Goal: Communication & Community: Answer question/provide support

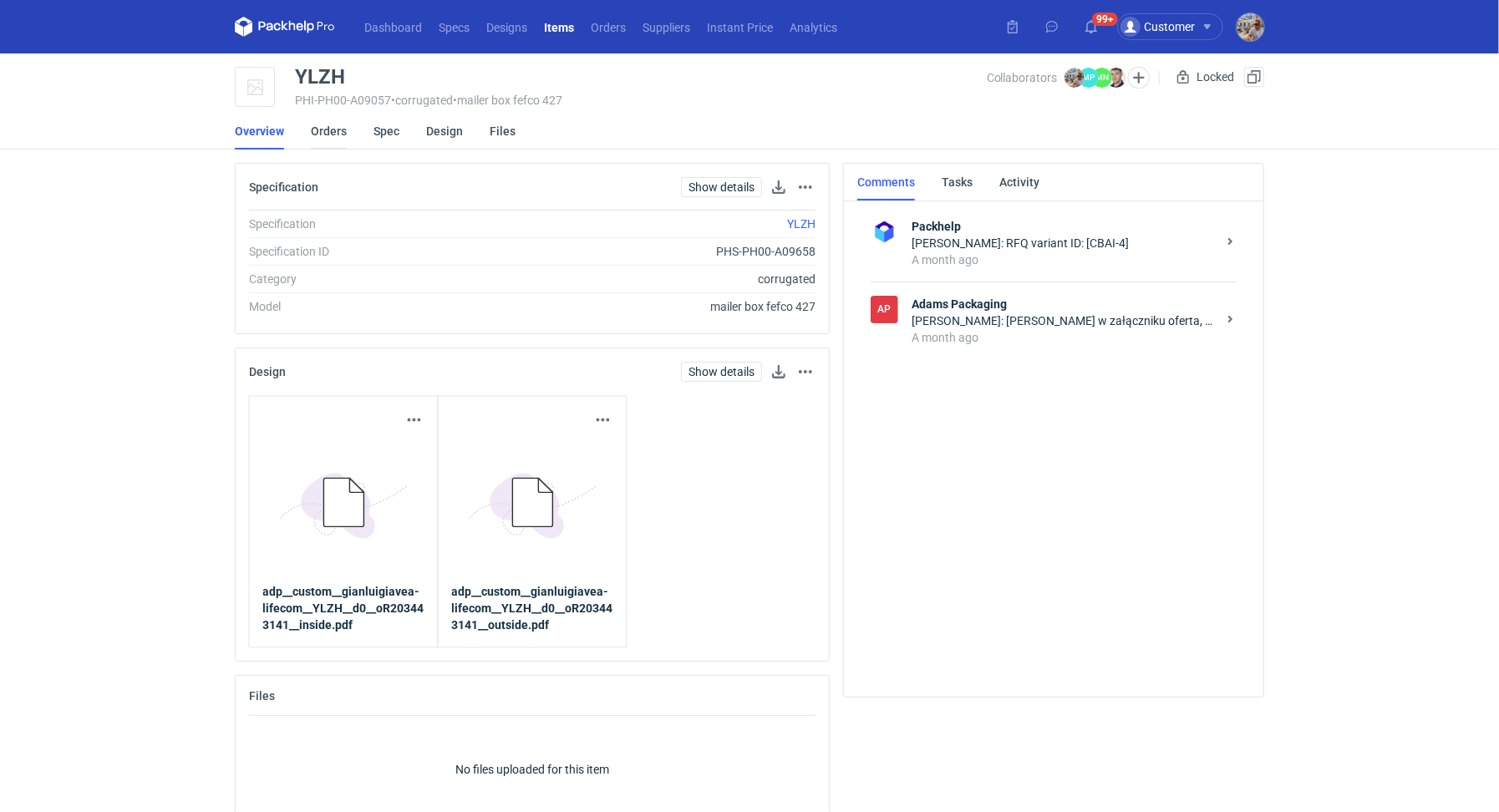
click at [321, 128] on link "Orders" at bounding box center [329, 132] width 36 height 37
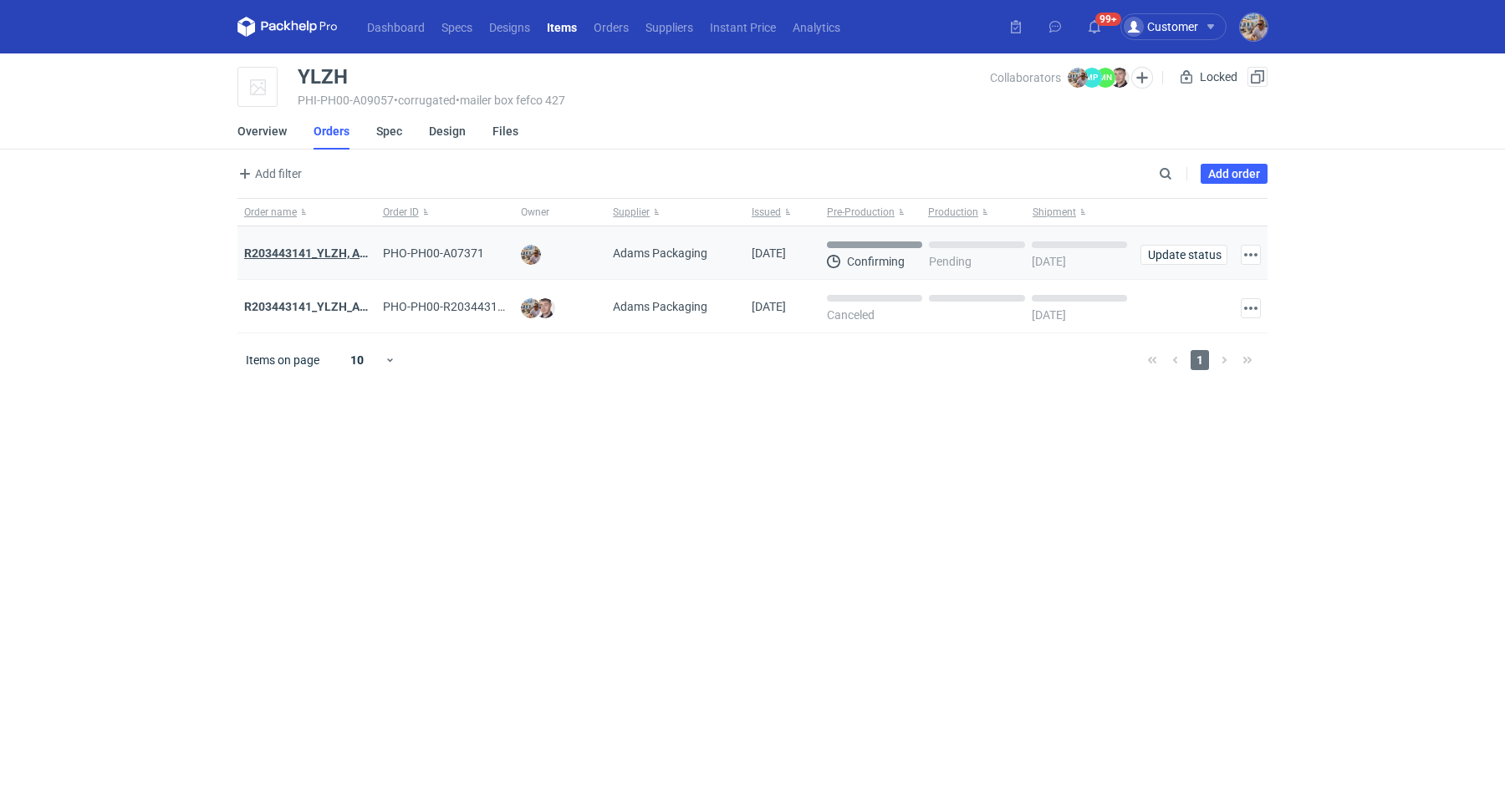
click at [321, 252] on strong "R203443141_YLZH, AHYW" at bounding box center [314, 253] width 141 height 14
click at [336, 303] on strong "R203443141_YLZH_AHYW" at bounding box center [314, 307] width 141 height 14
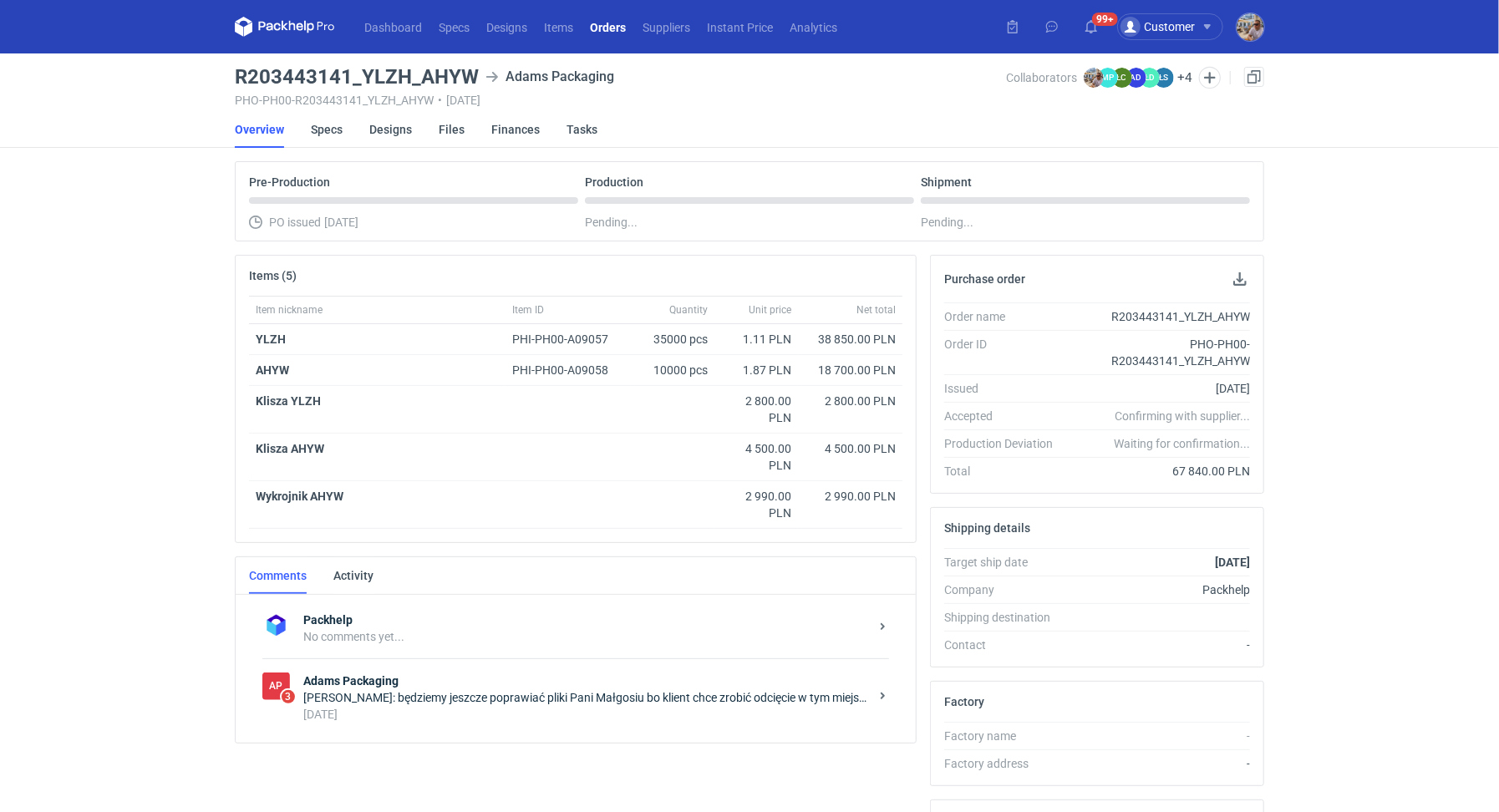
click at [479, 682] on strong "Adams Packaging" at bounding box center [586, 681] width 565 height 17
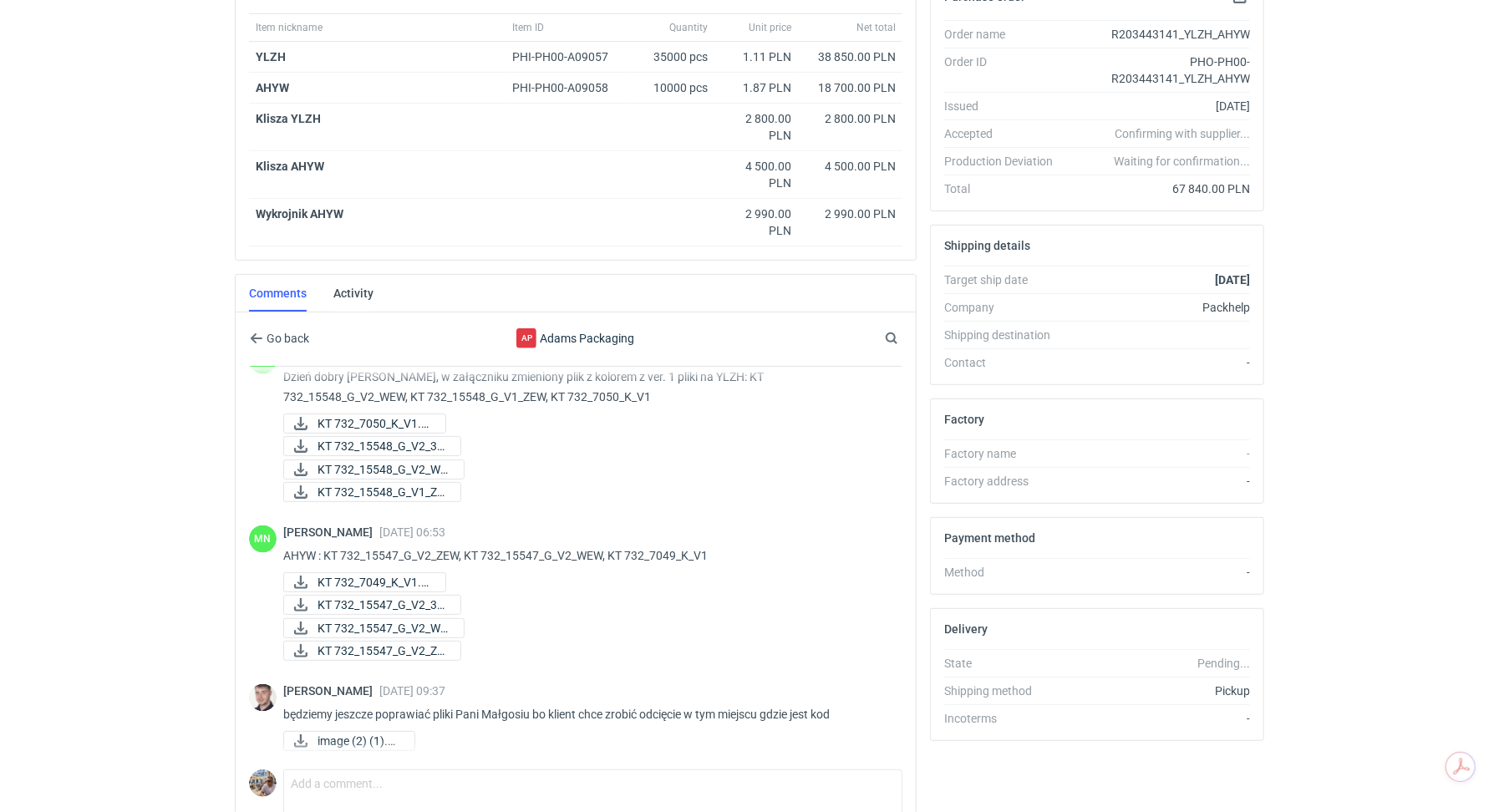
scroll to position [389, 0]
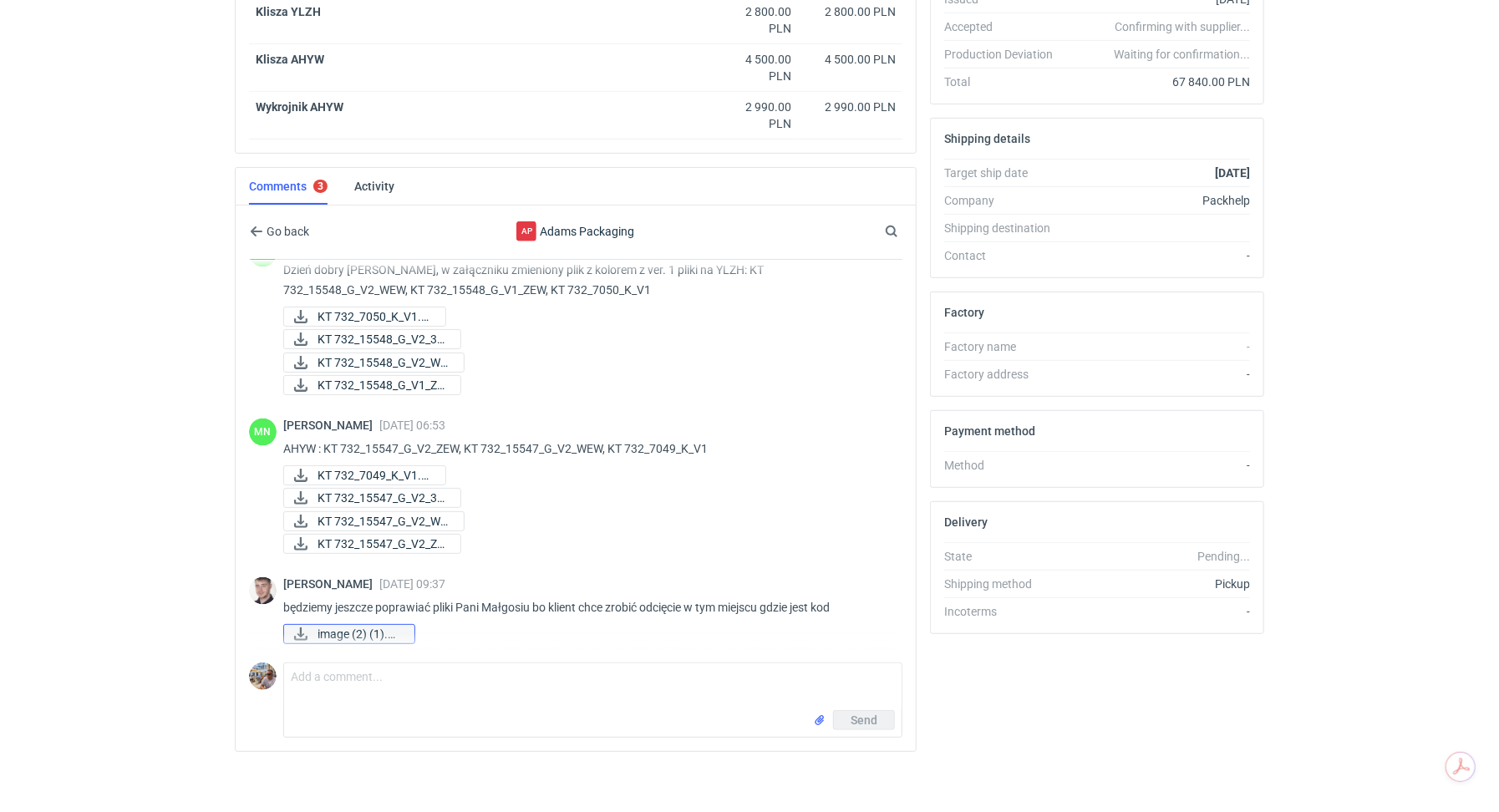
click at [339, 635] on span "image (2) (1).png" at bounding box center [359, 634] width 84 height 18
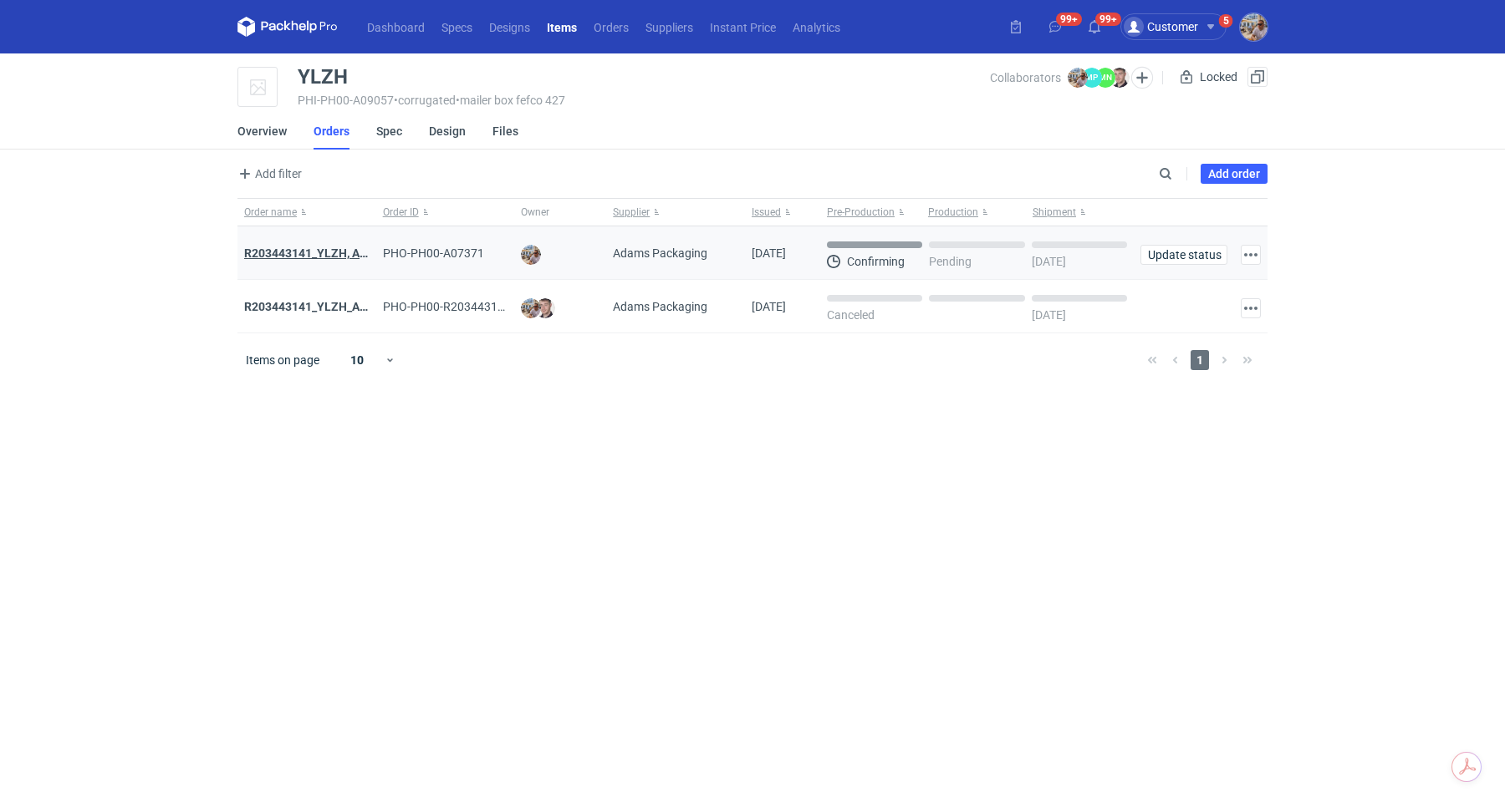
click at [356, 254] on strong "R203443141_YLZH, AHYW" at bounding box center [314, 253] width 141 height 14
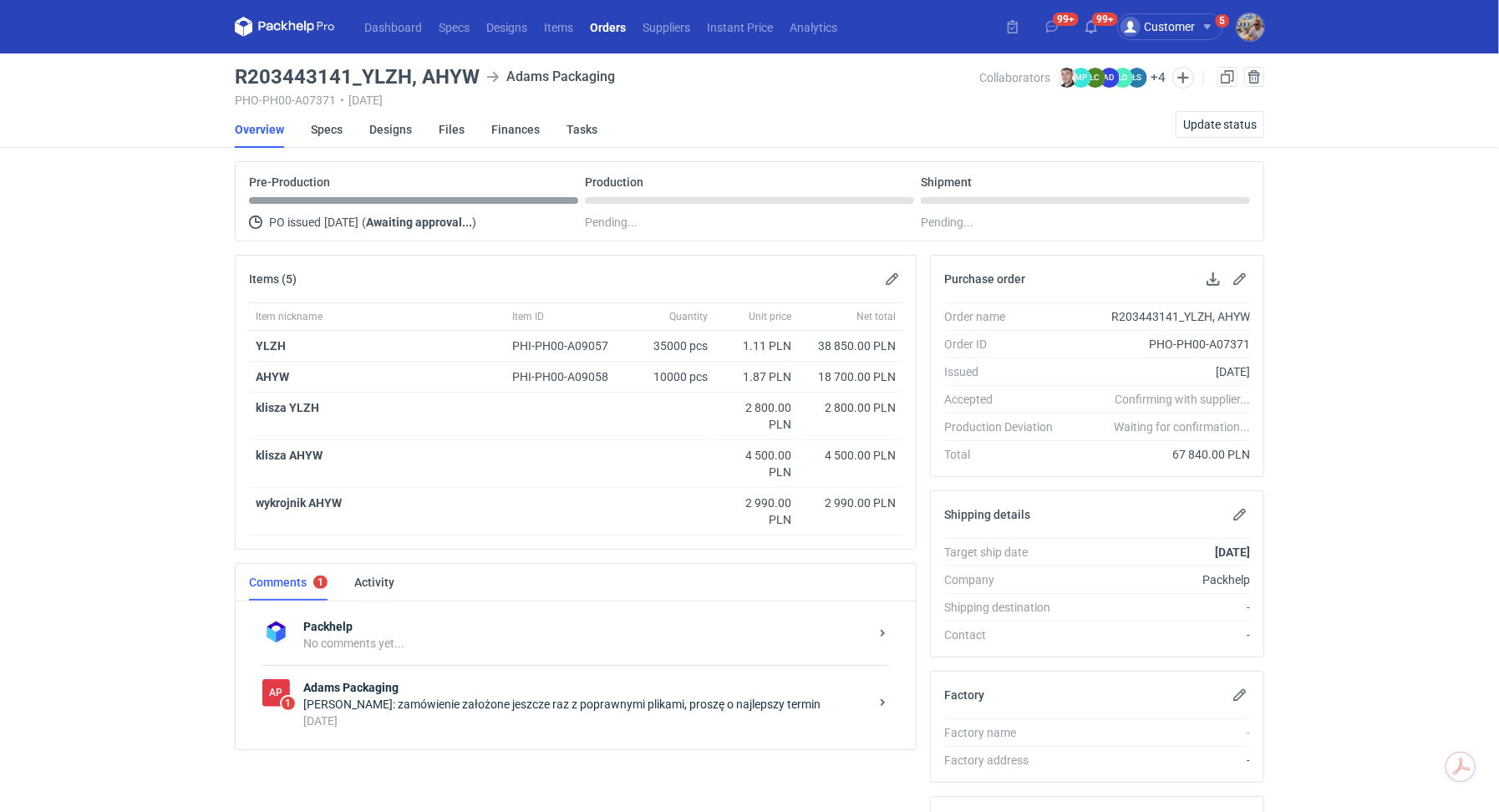
click at [470, 713] on div "2 days ago" at bounding box center [586, 721] width 565 height 17
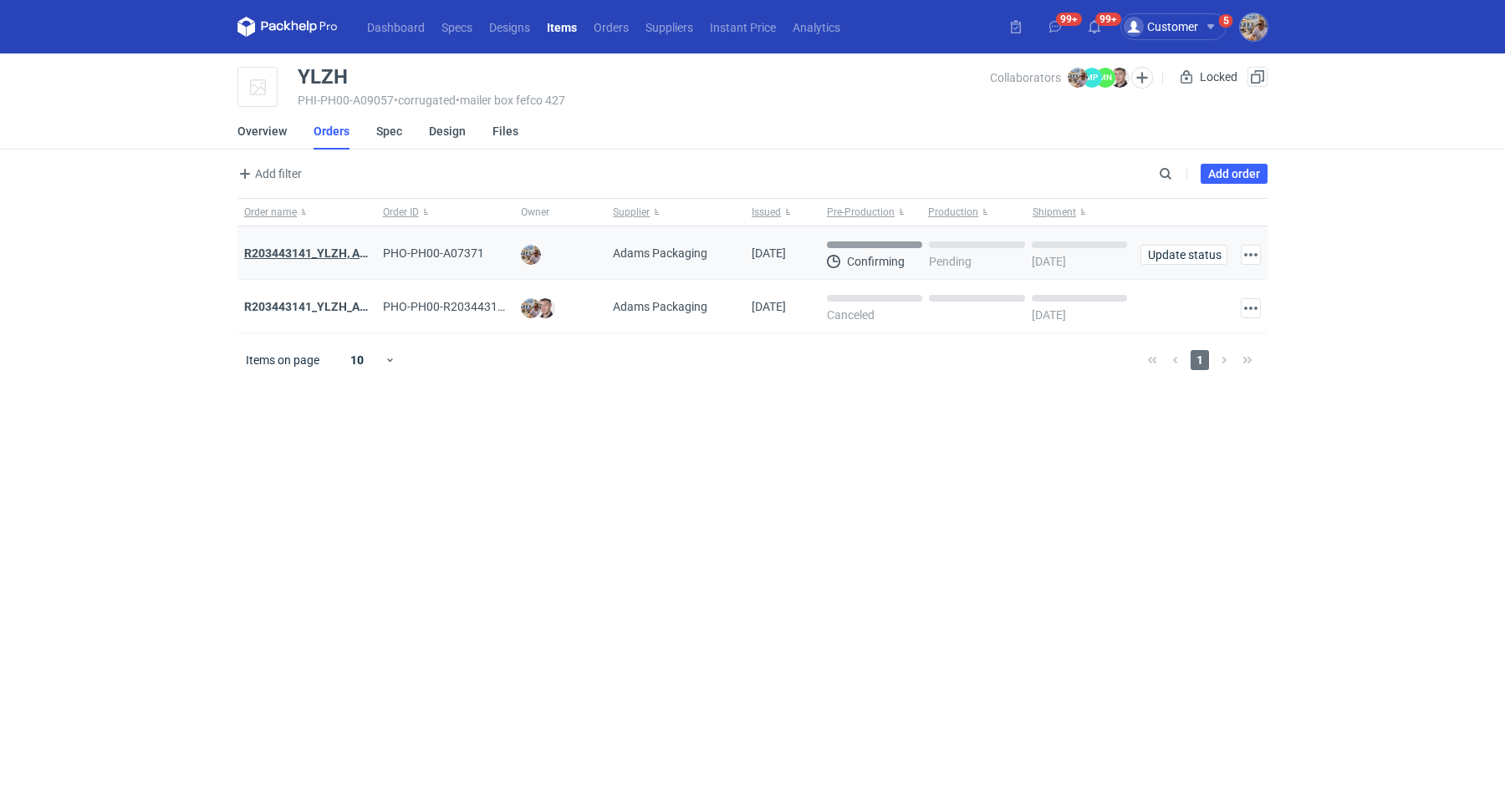
click at [328, 249] on strong "R203443141_YLZH, AHYW" at bounding box center [314, 253] width 141 height 14
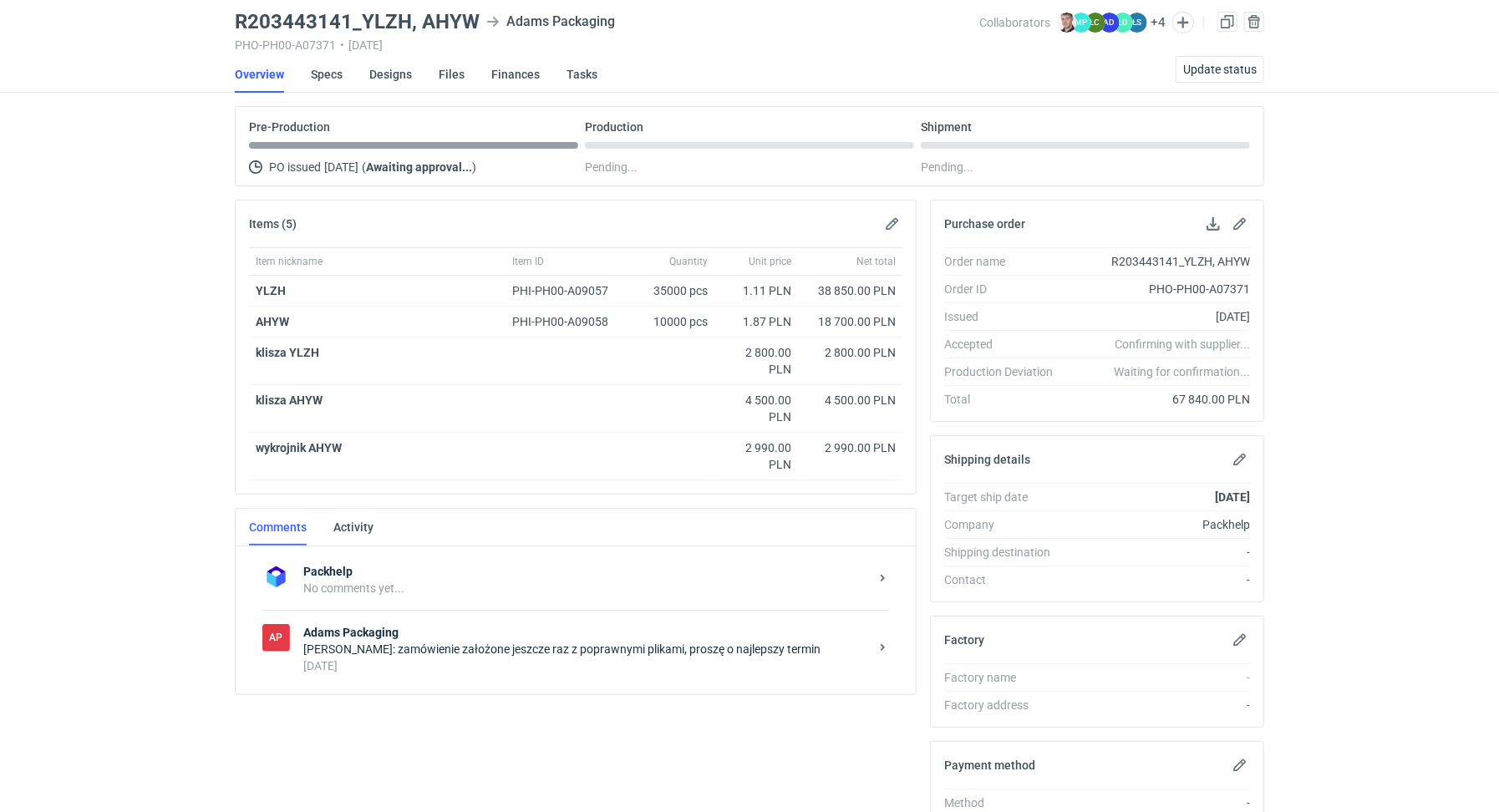
scroll to position [278, 0]
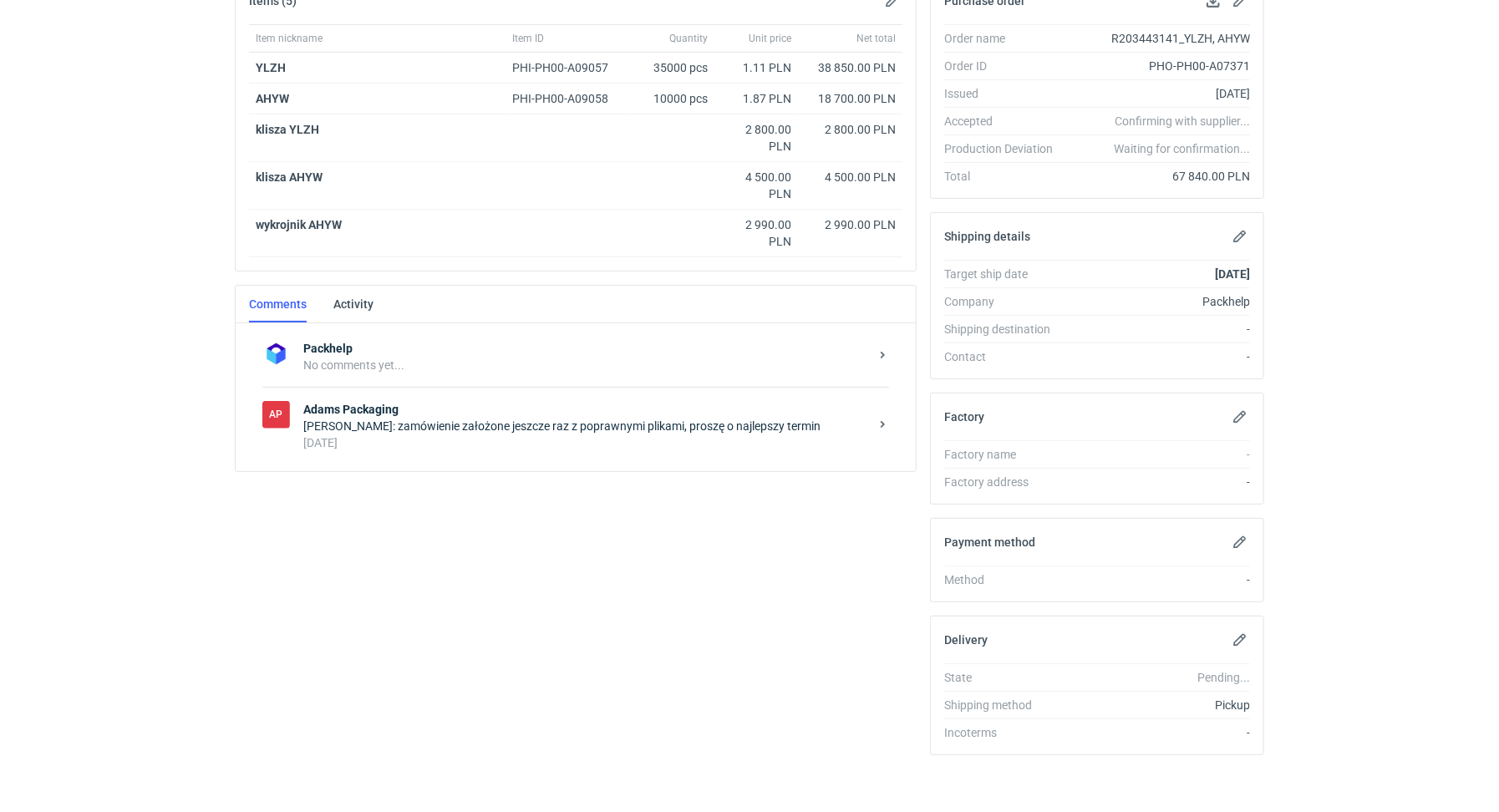
click at [494, 435] on div "2 days ago" at bounding box center [586, 443] width 565 height 17
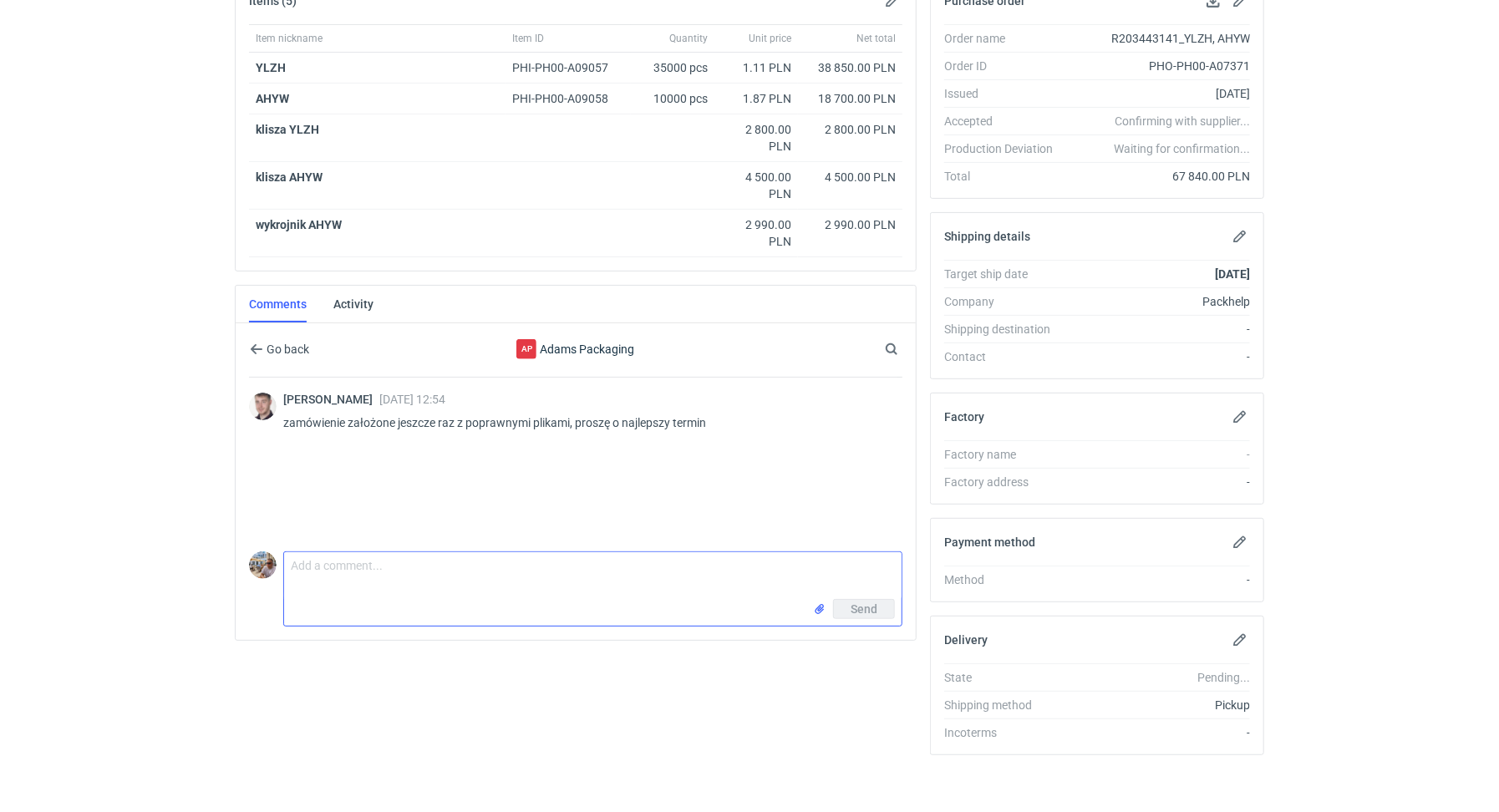
click at [385, 567] on textarea "Comment message" at bounding box center [593, 575] width 618 height 47
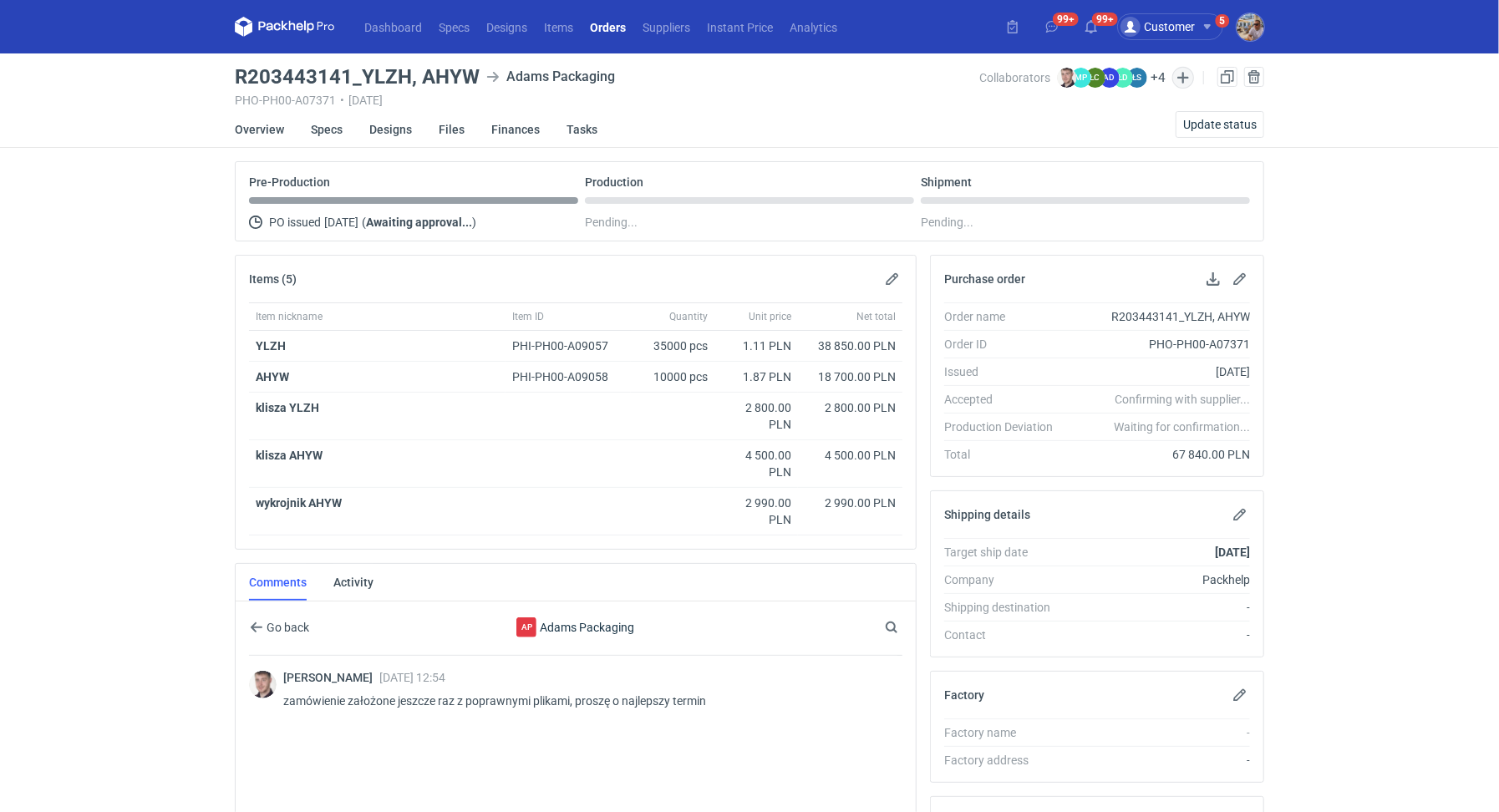
type textarea "Dzień dobry. Proszę o potwierdzenie i jak najlepszy termin realizacji"
click at [1190, 75] on button "button" at bounding box center [1183, 78] width 22 height 22
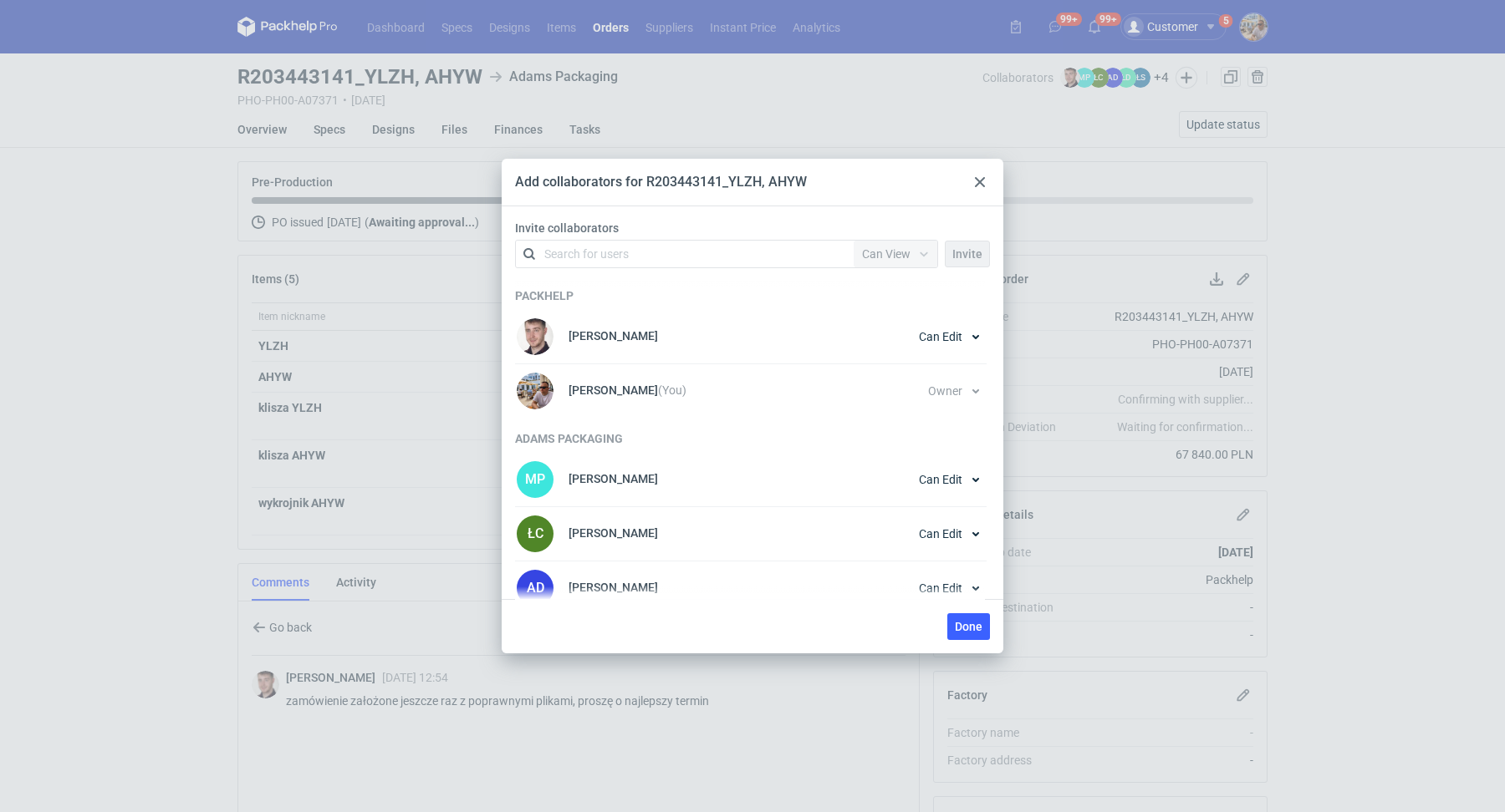
click at [1455, 336] on div "Add collaborators for R203443141_YLZH, AHYW Invite collaborators Search for use…" at bounding box center [752, 406] width 1505 height 812
click at [986, 180] on div at bounding box center [980, 182] width 20 height 20
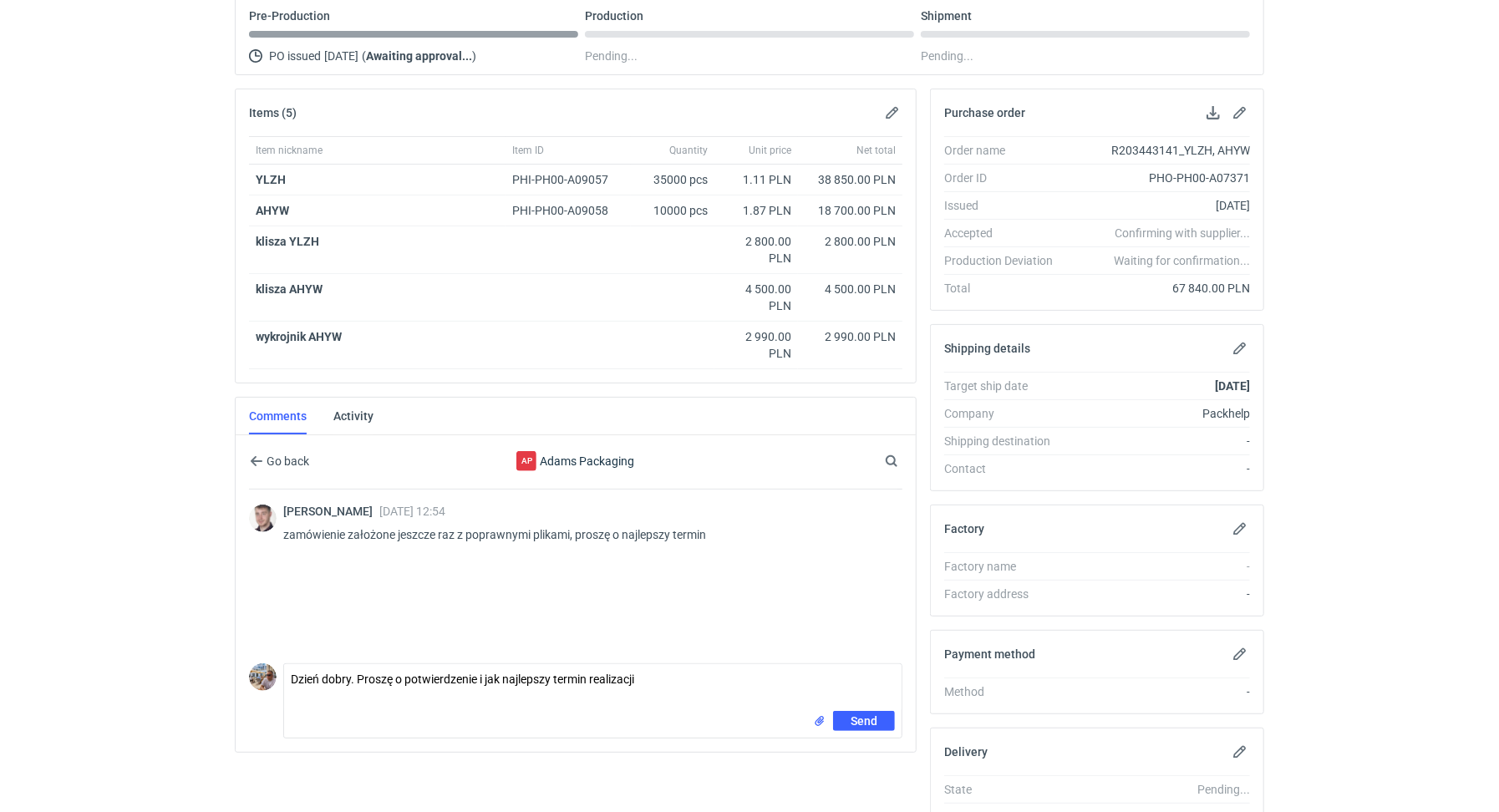
scroll to position [278, 0]
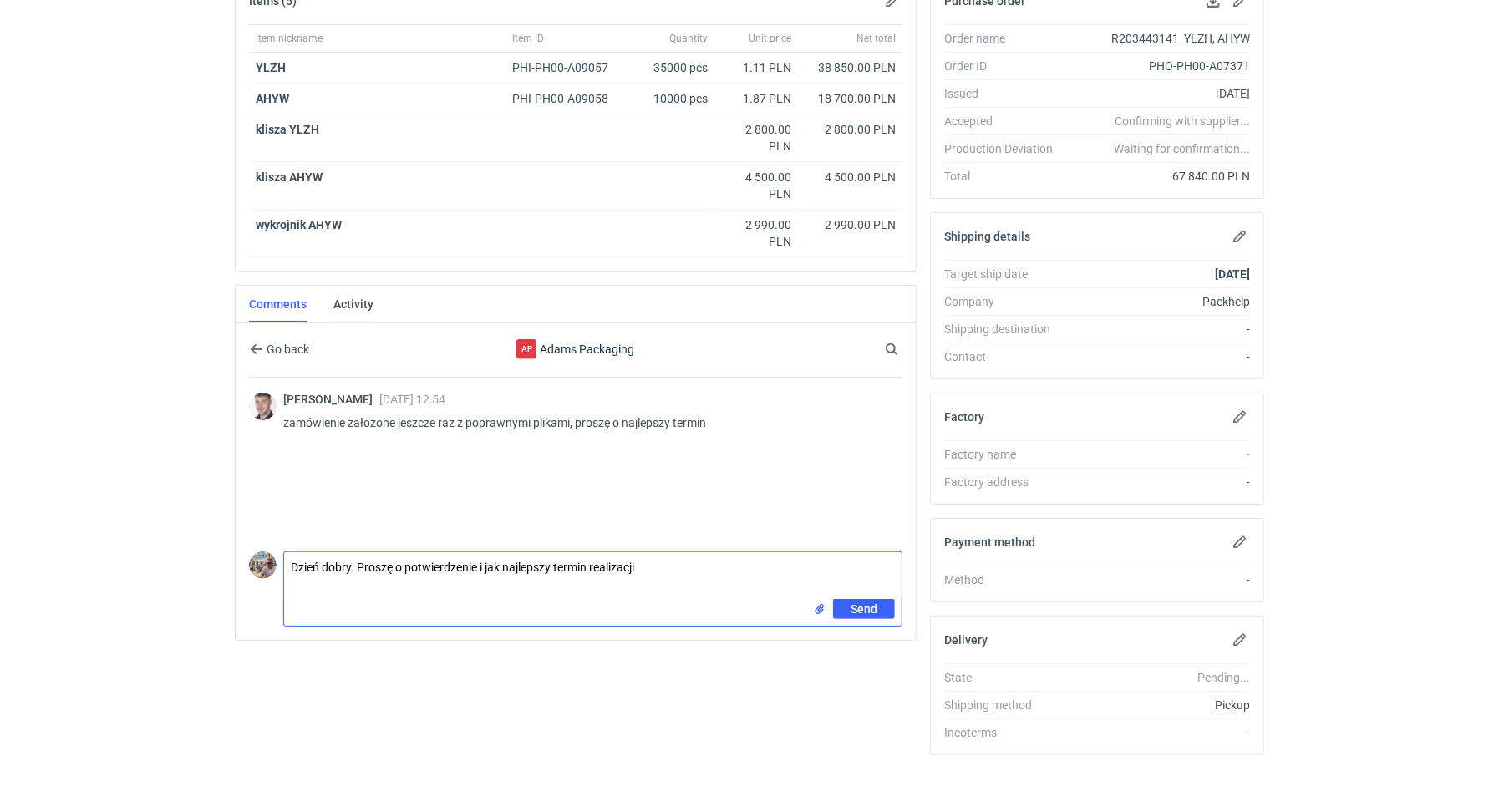
click at [691, 568] on textarea "Dzień dobry. Proszę o potwierdzenie i jak najlepszy termin realizacji" at bounding box center [593, 575] width 618 height 47
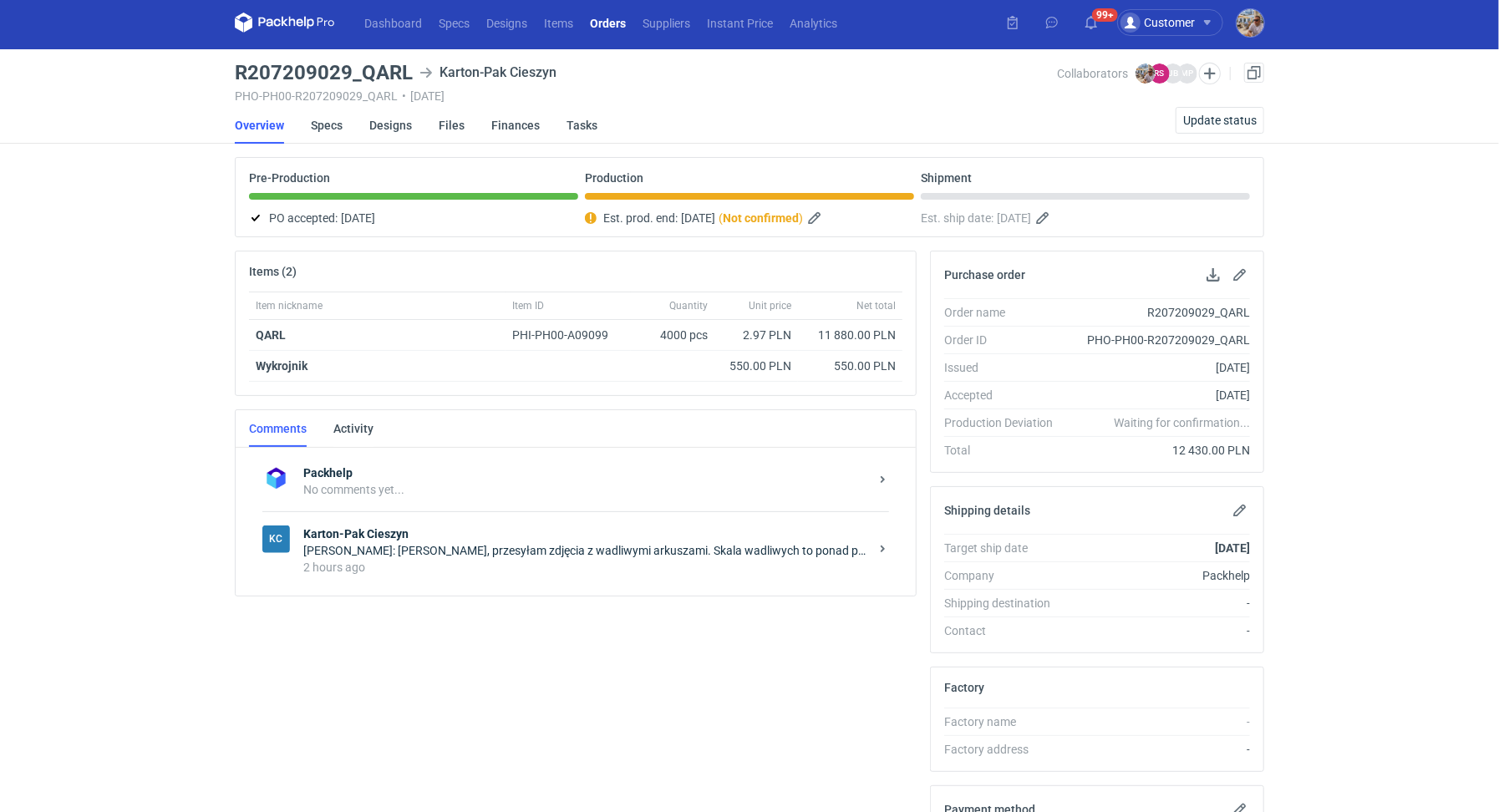
click at [430, 560] on div "2 hours ago" at bounding box center [586, 567] width 565 height 17
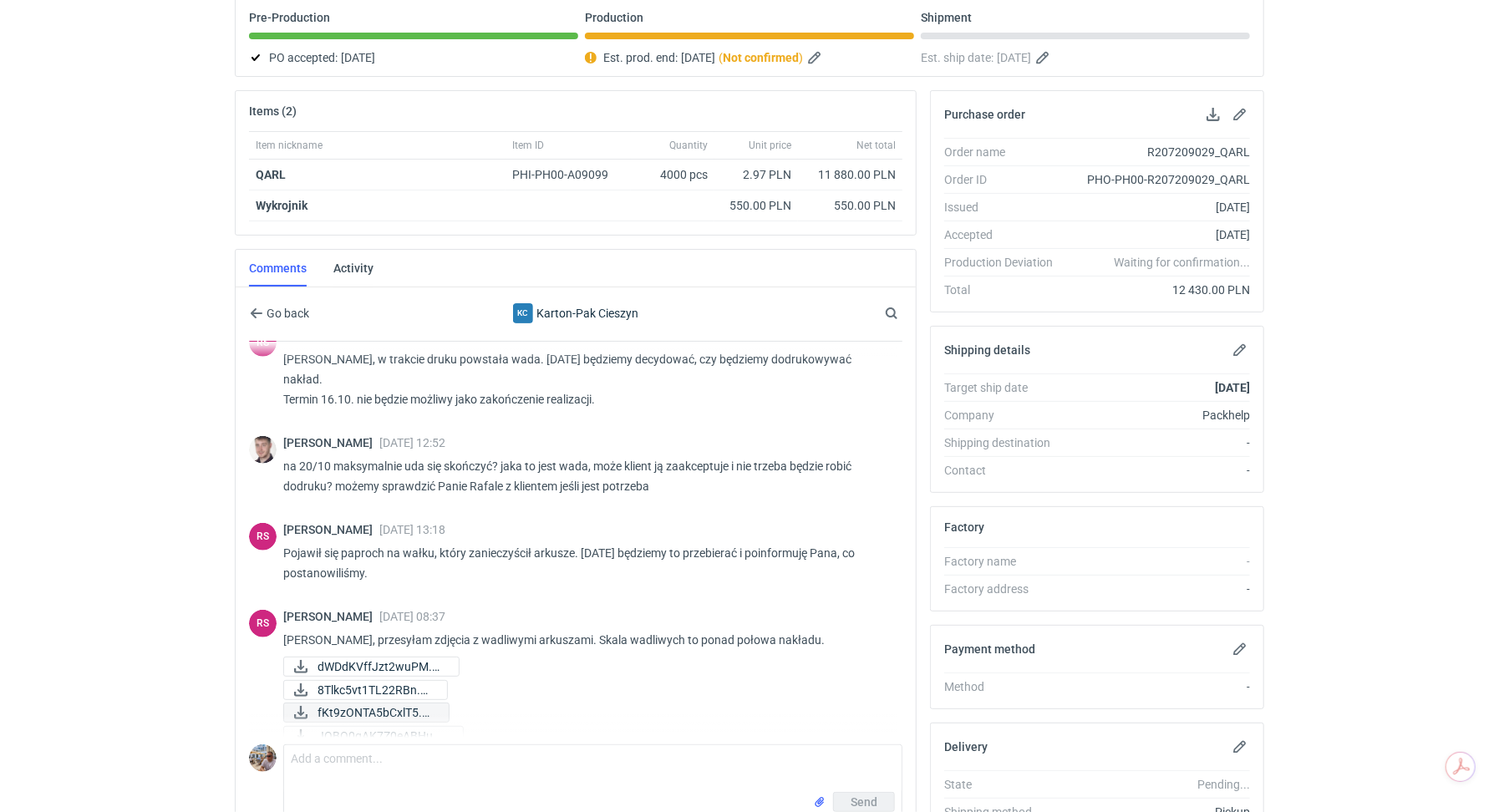
scroll to position [272, 0]
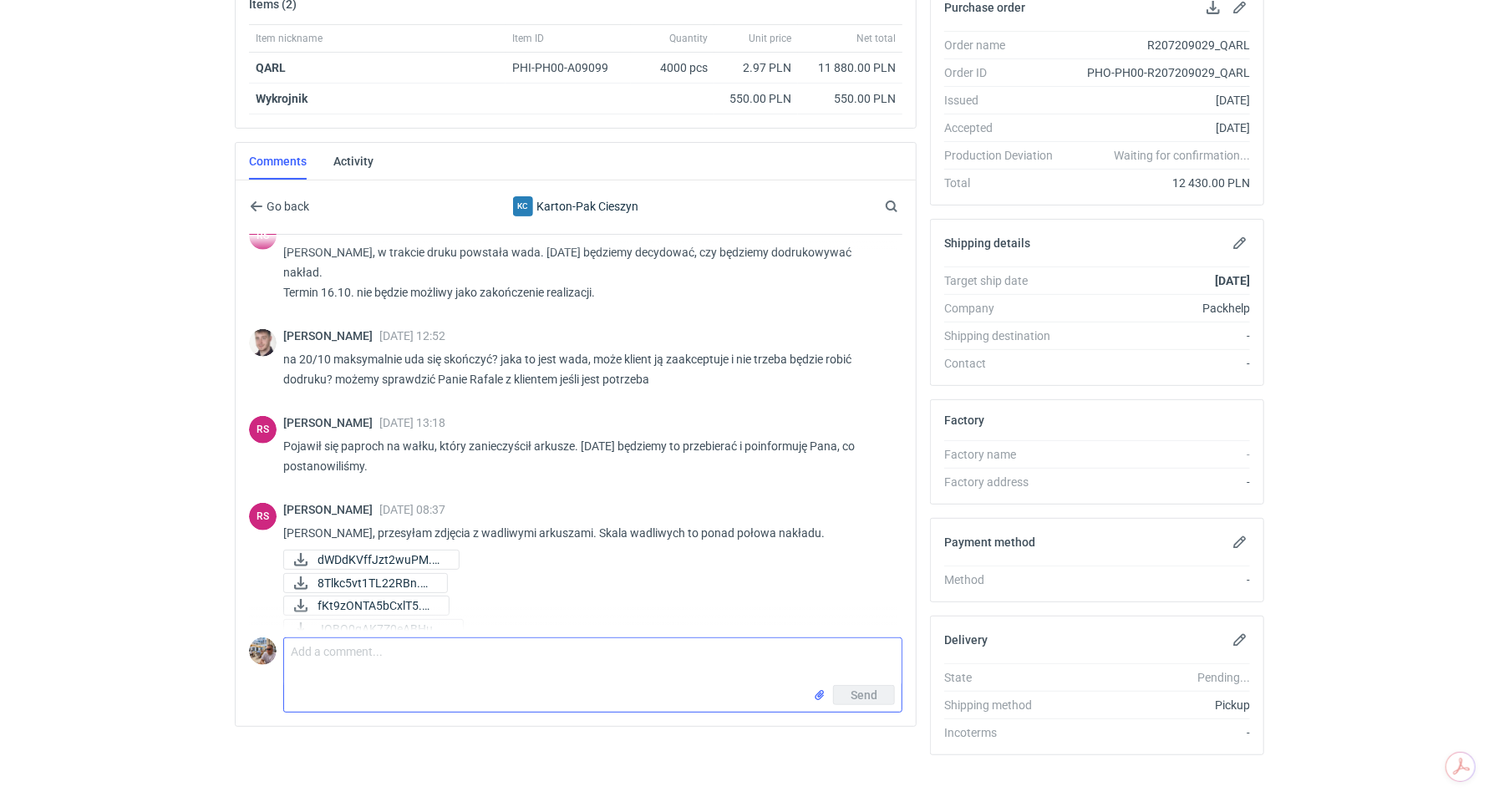
click at [371, 644] on textarea "Comment message" at bounding box center [593, 661] width 618 height 47
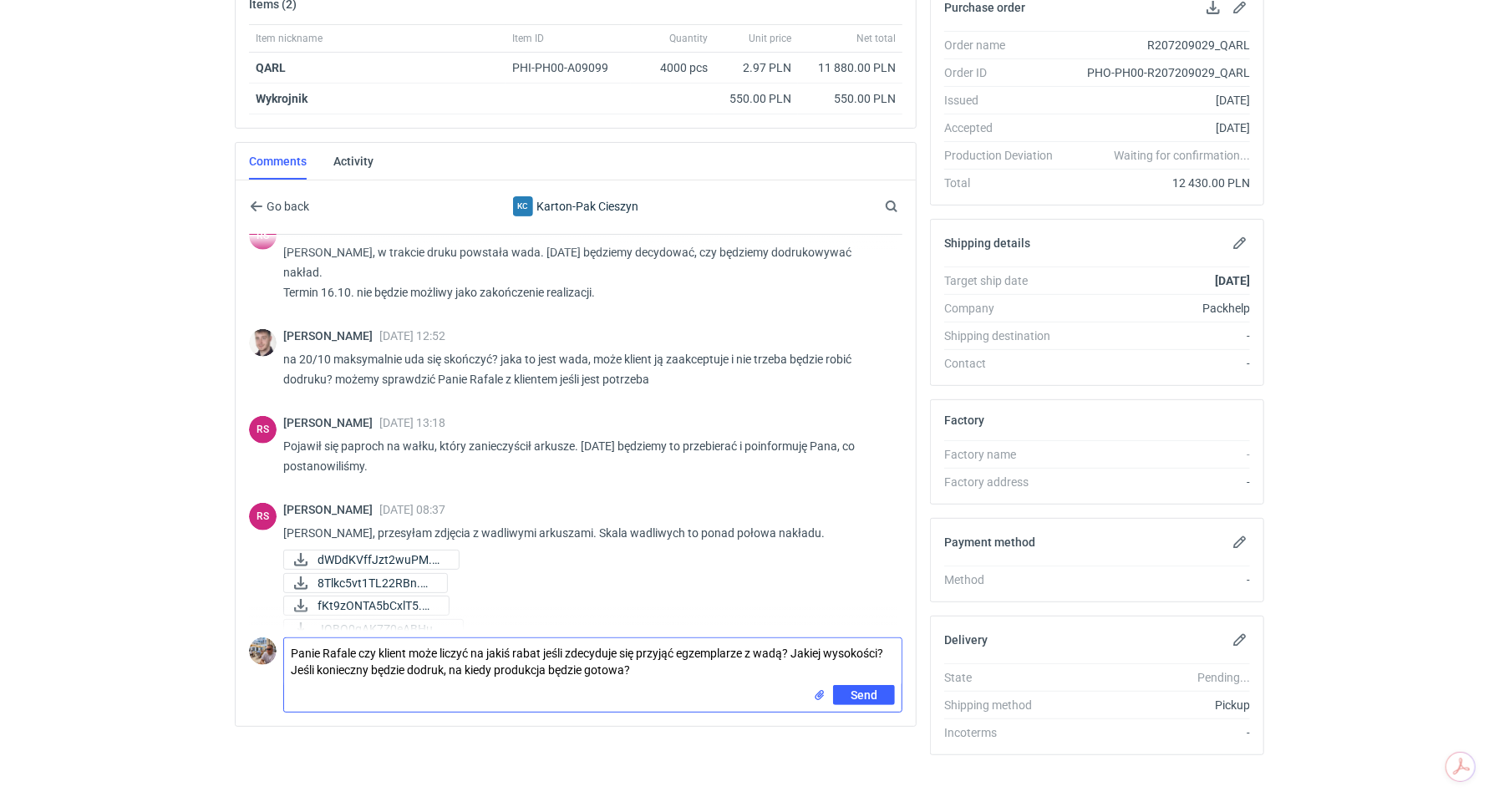
type textarea "Panie Rafale czy klient może liczyć na jakiś rabat jeśli zdecyduje się przyjąć …"
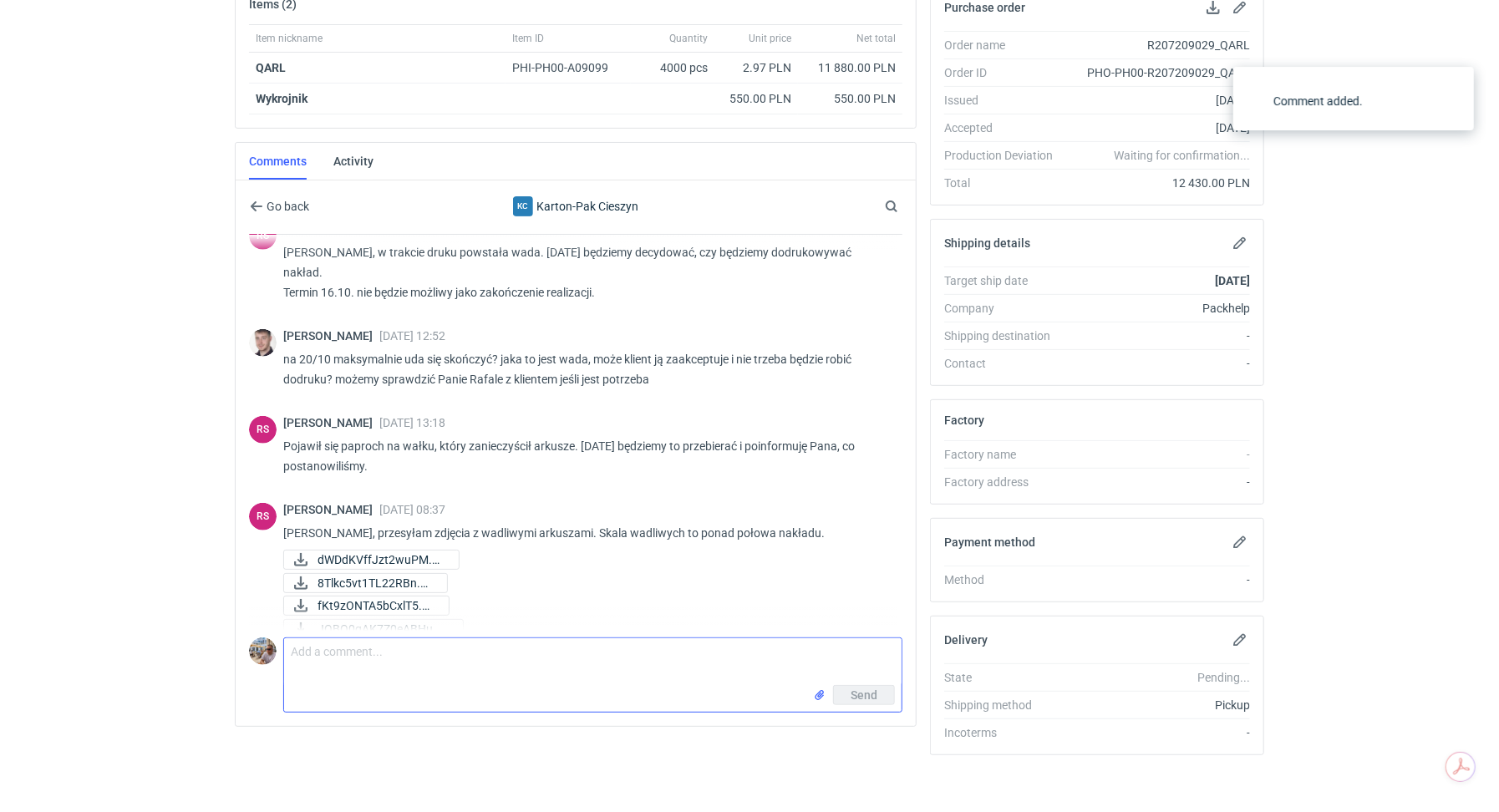
scroll to position [1073, 0]
